Goal: Find specific page/section: Find specific page/section

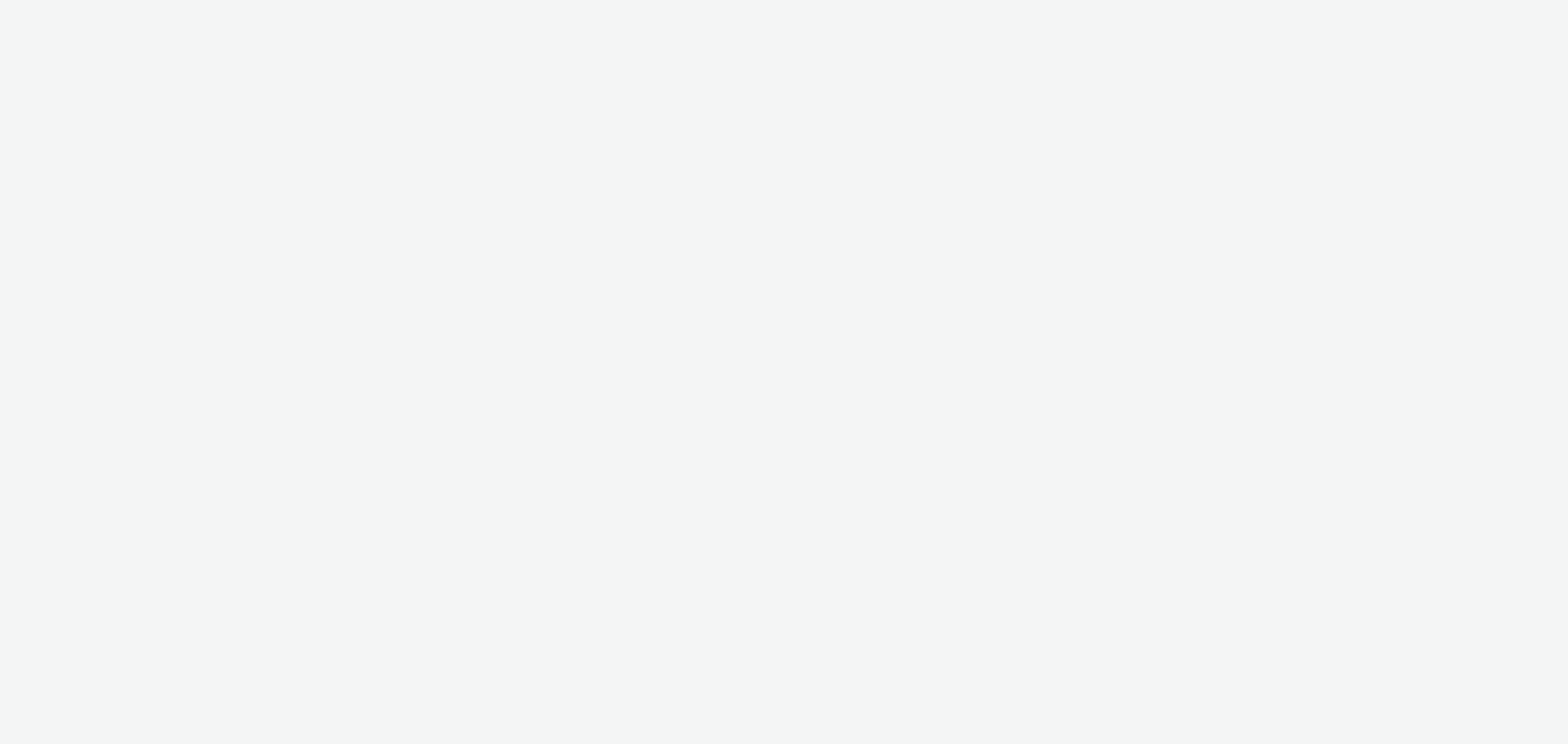
select select "23ac11bc-76f7-45aa-bb6e-913a84dd47ea"
